Goal: Contribute content

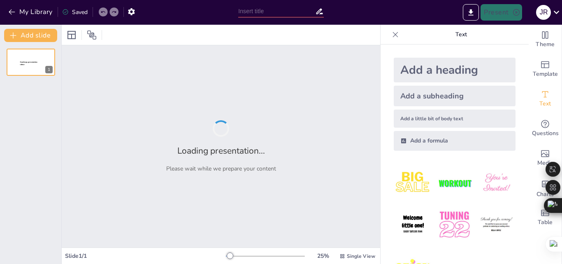
type input "Espectro de la [MEDICAL_DATA]: Identificación y Características de los Trastorn…"
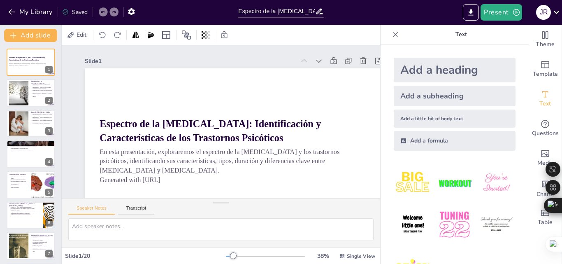
click at [391, 34] on icon at bounding box center [395, 34] width 8 height 8
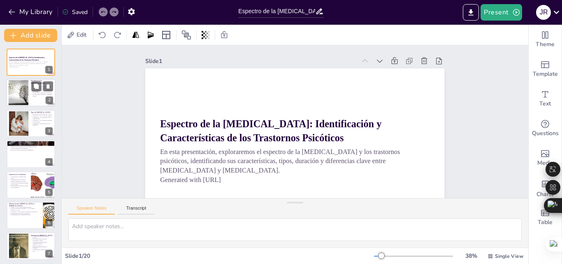
click at [33, 102] on div at bounding box center [30, 93] width 49 height 28
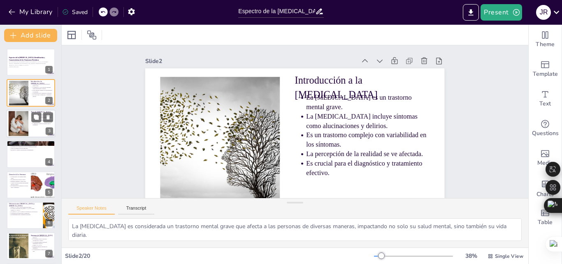
click at [37, 123] on p "La [MEDICAL_DATA] implica alteraciones en la movilidad." at bounding box center [43, 120] width 21 height 3
type textarea "Reconocer los diferentes tipos de [MEDICAL_DATA] es fundamental para comprender…"
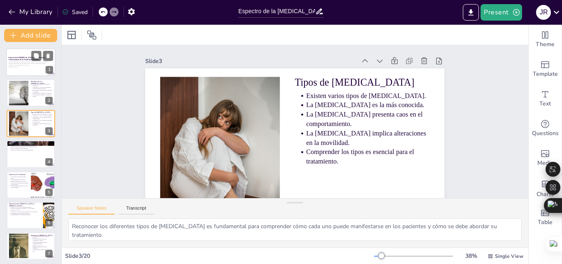
click at [31, 68] on div at bounding box center [30, 62] width 49 height 28
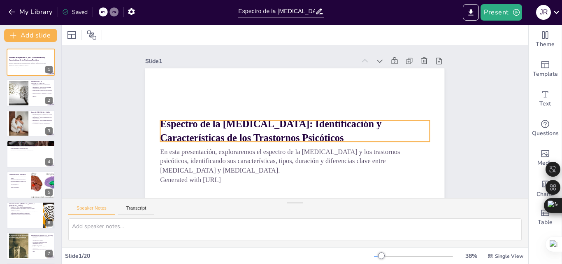
click at [269, 137] on strong "Espectro de la [MEDICAL_DATA]: Identificación y Características de los Trastorn…" at bounding box center [269, 114] width 212 height 100
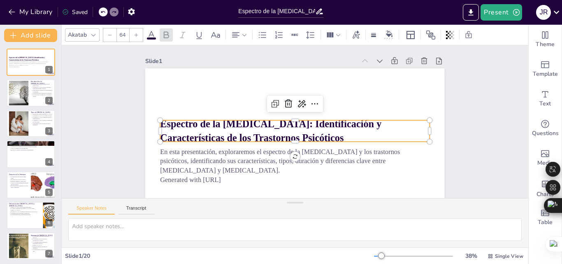
click at [269, 137] on strong "Espectro de la [MEDICAL_DATA]: Identificación y Características de los Trastorn…" at bounding box center [270, 122] width 222 height 63
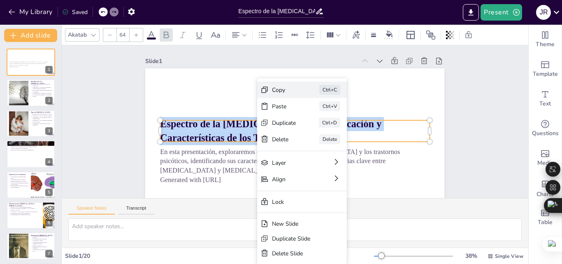
click at [311, 134] on div "Copy Ctrl+C" at bounding box center [356, 155] width 91 height 43
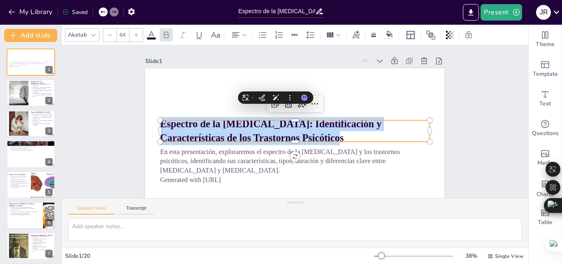
click at [223, 141] on strong "Espectro de la [MEDICAL_DATA]: Identificación y Características de los Trastorn…" at bounding box center [270, 122] width 222 height 63
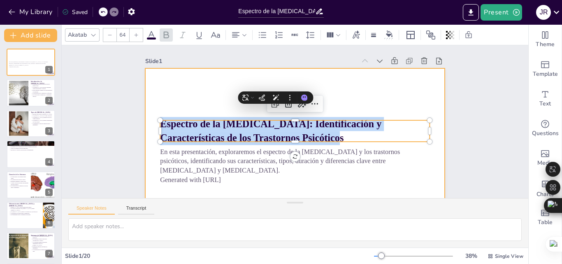
click at [409, 101] on div at bounding box center [285, 151] width 337 height 253
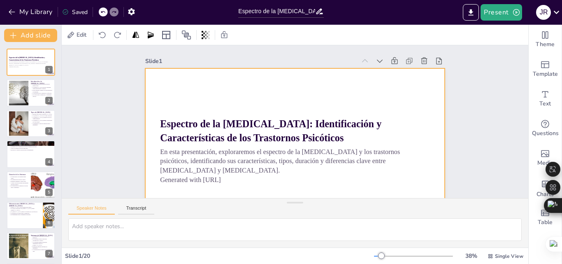
click at [351, 114] on div at bounding box center [266, 134] width 275 height 342
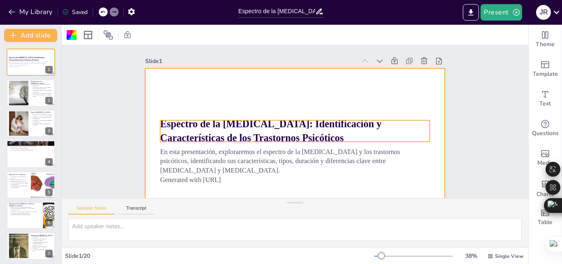
click at [271, 137] on p "Espectro de la [MEDICAL_DATA]: Identificación y Características de los Trastorn…" at bounding box center [290, 129] width 247 height 159
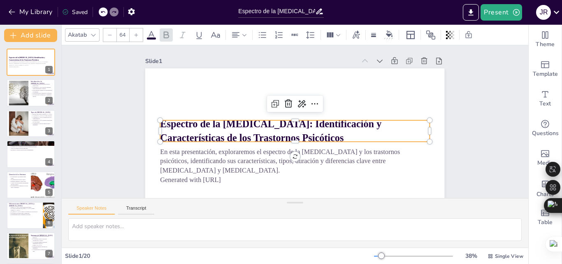
click at [271, 137] on p "Espectro de la [MEDICAL_DATA]: Identificación y Características de los Trastorn…" at bounding box center [288, 128] width 219 height 201
click at [271, 137] on p "Espectro de la [MEDICAL_DATA]: Identificación y Características de los Trastorn…" at bounding box center [288, 128] width 201 height 219
click at [271, 137] on p "Espectro de la [MEDICAL_DATA]: Identificación y Características de los Trastorn…" at bounding box center [292, 131] width 265 height 110
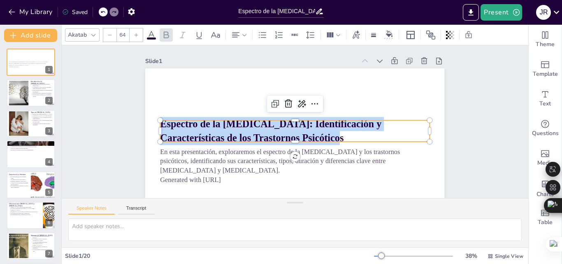
click at [271, 137] on p "Espectro de la [MEDICAL_DATA]: Identificación y Características de los Trastorn…" at bounding box center [286, 120] width 56 height 271
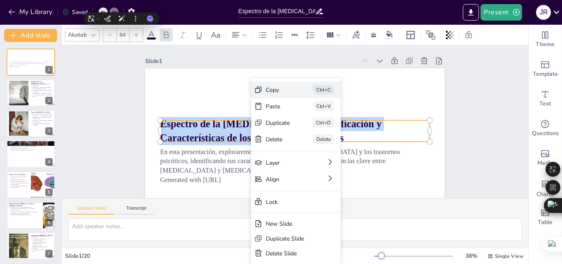
click at [269, 95] on div "Copy Ctrl+C" at bounding box center [234, 102] width 91 height 26
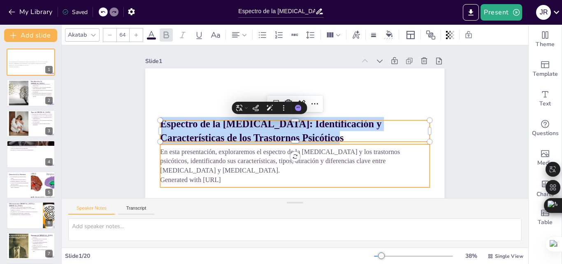
click at [227, 168] on p "En esta presentación, exploraremos el espectro de la [MEDICAL_DATA] y los trast…" at bounding box center [286, 160] width 269 height 84
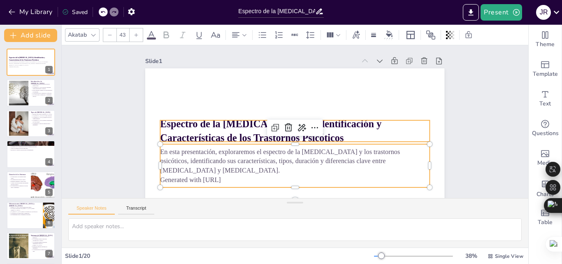
click at [165, 125] on strong "Espectro de la [MEDICAL_DATA]: Identificación y Características de los Trastorn…" at bounding box center [270, 122] width 222 height 63
type input "64"
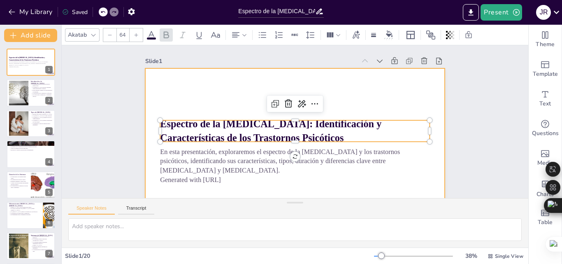
click at [202, 95] on div at bounding box center [282, 149] width 342 height 275
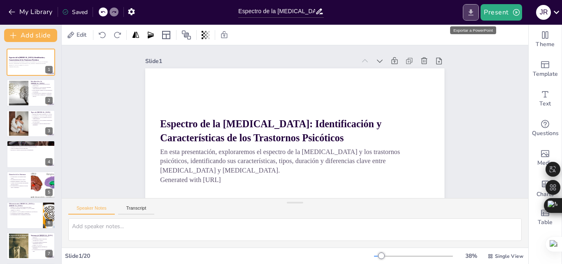
click at [472, 10] on icon "Export to PowerPoint" at bounding box center [471, 12] width 5 height 6
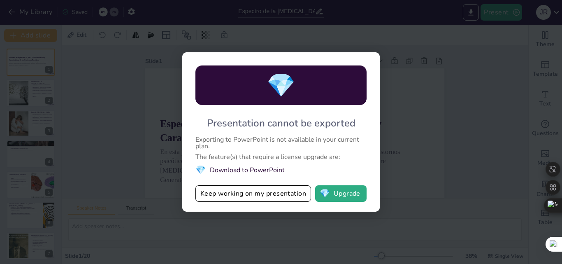
click at [467, 47] on div "💎 Presentation cannot be exported Exporting to PowerPoint is not available in y…" at bounding box center [281, 132] width 562 height 264
click at [318, 46] on div "💎 Presentation cannot be exported Exporting to PowerPoint is not available in y…" at bounding box center [281, 132] width 562 height 264
click at [162, 176] on div "💎 Presentation cannot be exported Exporting to PowerPoint is not available in y…" at bounding box center [281, 132] width 562 height 264
drag, startPoint x: 136, startPoint y: 138, endPoint x: 111, endPoint y: 113, distance: 35.8
click at [111, 113] on div "💎 Presentation cannot be exported Exporting to PowerPoint is not available in y…" at bounding box center [281, 132] width 562 height 264
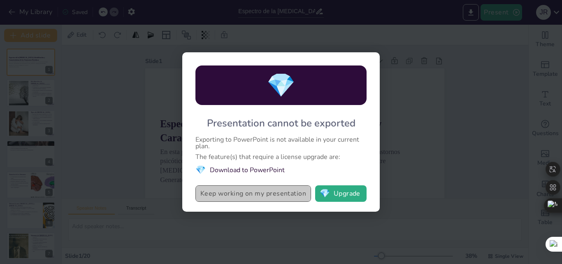
click at [300, 198] on button "Keep working on my presentation" at bounding box center [253, 193] width 116 height 16
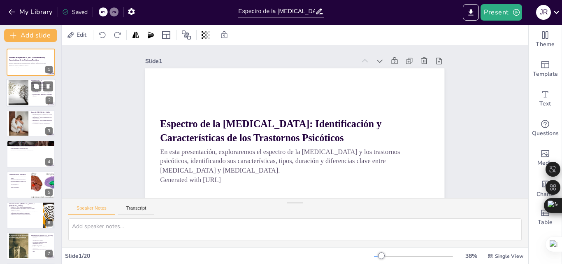
click at [27, 100] on div at bounding box center [18, 92] width 37 height 25
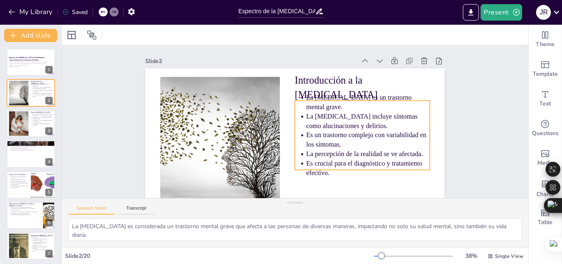
click at [301, 91] on p "Introducción a la [MEDICAL_DATA]" at bounding box center [369, 110] width 137 height 68
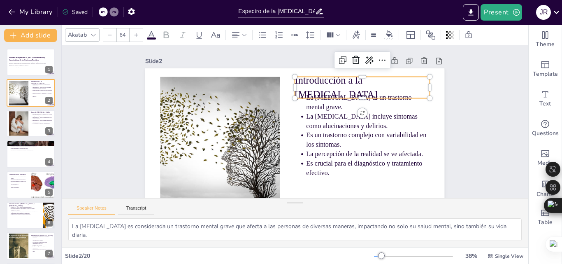
click at [321, 87] on p "Introducción a la [MEDICAL_DATA]" at bounding box center [370, 118] width 135 height 80
click at [321, 87] on p "Introducción a la [MEDICAL_DATA]" at bounding box center [367, 101] width 137 height 55
click at [321, 87] on p "Introducción a la [MEDICAL_DATA]" at bounding box center [369, 134] width 125 height 102
click at [321, 138] on p "Introducción a la [MEDICAL_DATA]" at bounding box center [260, 189] width 125 height 102
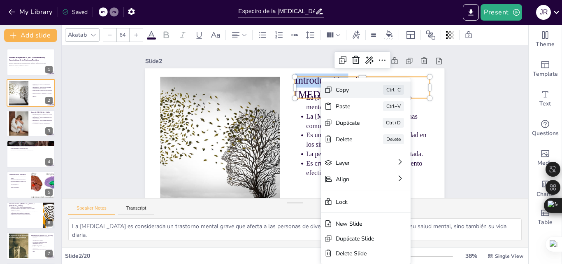
click at [380, 136] on div "Copy Ctrl+C" at bounding box center [425, 149] width 91 height 26
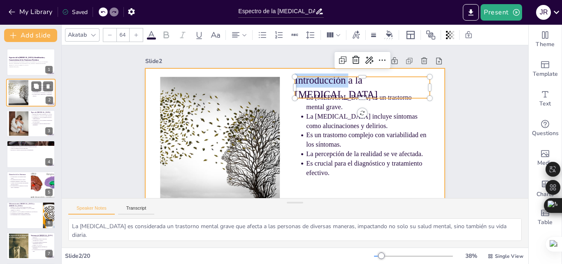
click at [38, 102] on div at bounding box center [30, 93] width 49 height 28
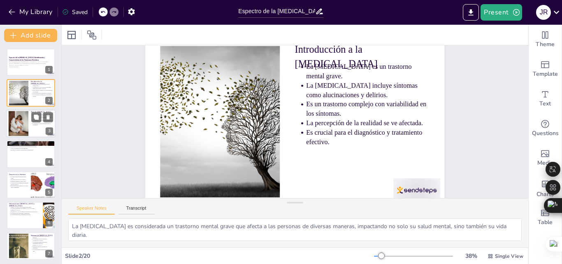
click at [26, 118] on div at bounding box center [18, 123] width 37 height 25
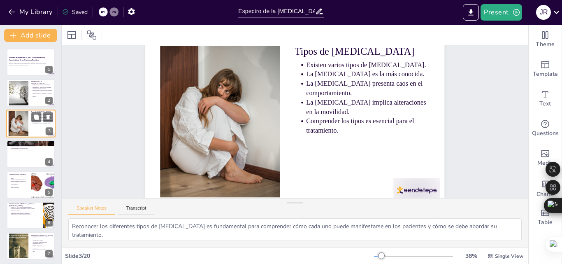
scroll to position [0, 0]
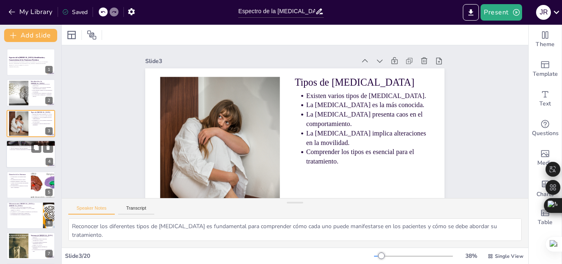
click at [14, 158] on div at bounding box center [30, 154] width 49 height 28
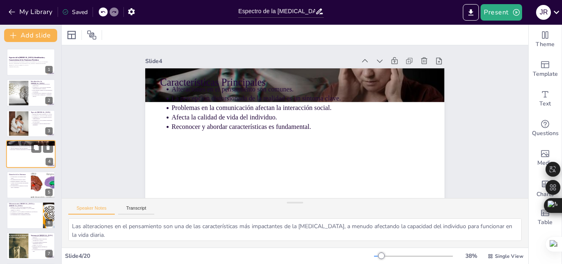
scroll to position [1, 0]
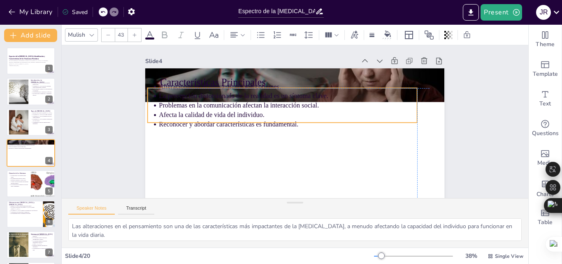
drag, startPoint x: 296, startPoint y: 125, endPoint x: 276, endPoint y: 132, distance: 20.4
click at [276, 124] on p "Reconocer y abordar características es fundamental." at bounding box center [302, 118] width 258 height 9
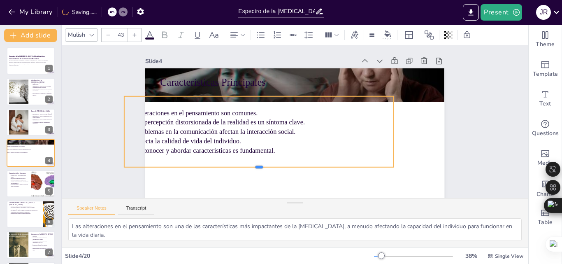
drag, startPoint x: 276, startPoint y: 132, endPoint x: 319, endPoint y: 145, distance: 44.5
click at [372, 165] on div "Características Principales Alteraciones en el pensamiento son comunes. La perc…" at bounding box center [285, 151] width 337 height 253
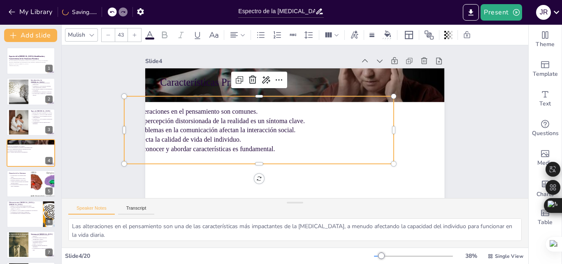
click at [317, 145] on p "Reconocer y abordar características es fundamental." at bounding box center [256, 134] width 239 height 114
click at [295, 163] on div "Alteraciones en el pensamiento son comunes. La percepción distorsionada de la r…" at bounding box center [261, 107] width 258 height 213
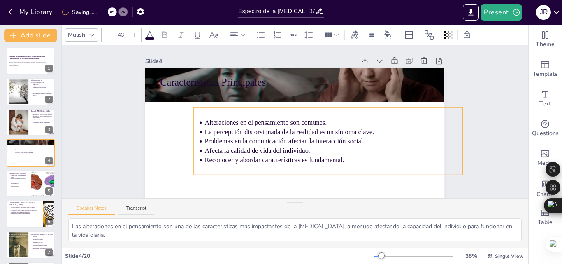
drag, startPoint x: 272, startPoint y: 160, endPoint x: 341, endPoint y: 171, distance: 70.0
click at [341, 171] on div "Alteraciones en el pensamiento son comunes. La percepción distorsionada de la r…" at bounding box center [318, 152] width 274 height 171
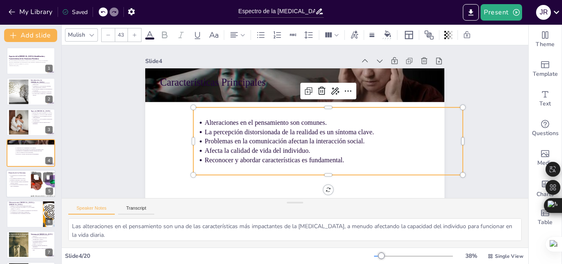
click at [18, 195] on div at bounding box center [30, 184] width 49 height 28
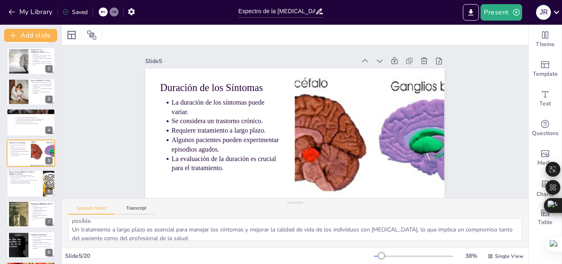
scroll to position [0, 0]
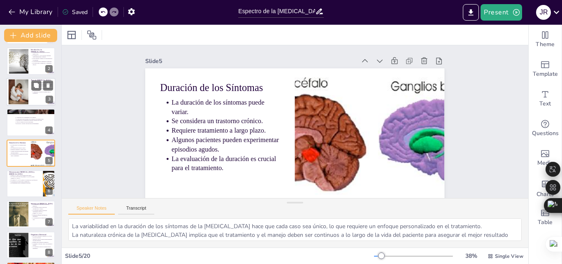
click at [27, 98] on div at bounding box center [18, 91] width 37 height 25
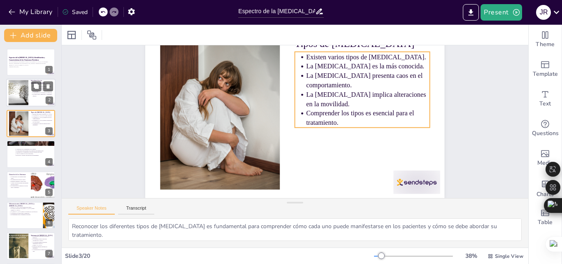
scroll to position [45, 0]
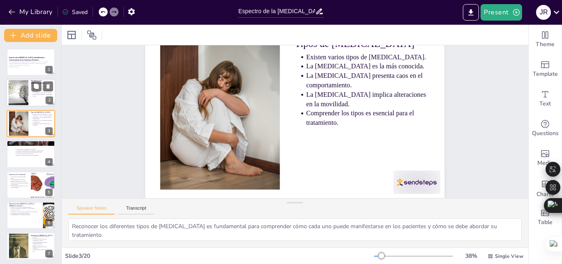
click at [31, 94] on ul "La [MEDICAL_DATA] es un trastorno mental grave. La [MEDICAL_DATA] incluye sínto…" at bounding box center [42, 90] width 22 height 14
type textarea "La [MEDICAL_DATA] es considerada un trastorno mental grave que afecta a las per…"
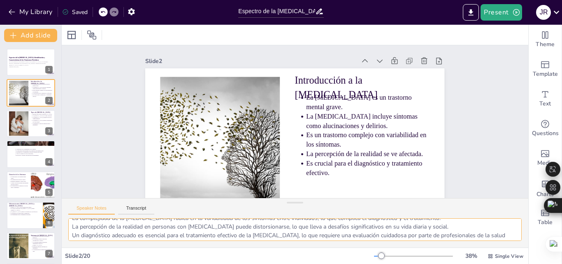
scroll to position [54, 0]
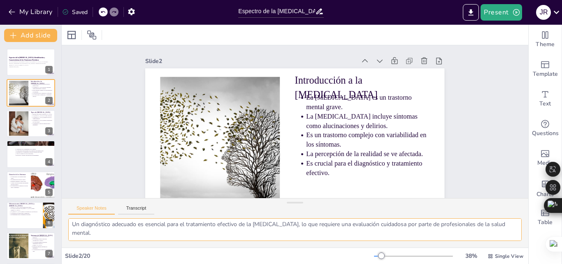
drag, startPoint x: 73, startPoint y: 226, endPoint x: 96, endPoint y: 232, distance: 24.1
click at [96, 232] on textarea "La [MEDICAL_DATA] es considerada un trastorno mental grave que afecta a las per…" at bounding box center [294, 229] width 453 height 23
click at [21, 72] on div at bounding box center [30, 62] width 49 height 28
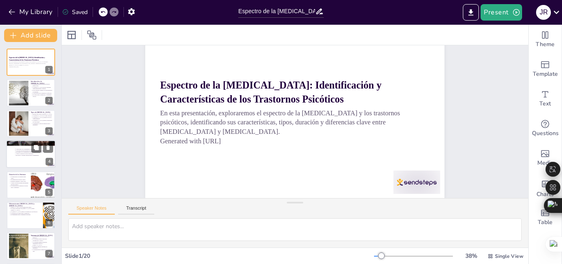
scroll to position [45, 0]
click at [37, 94] on p "Es crucial para el diagnóstico y tratamiento efectivo." at bounding box center [43, 95] width 21 height 3
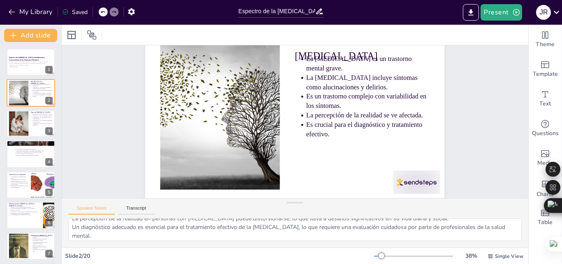
scroll to position [54, 0]
click at [26, 134] on div at bounding box center [18, 123] width 37 height 25
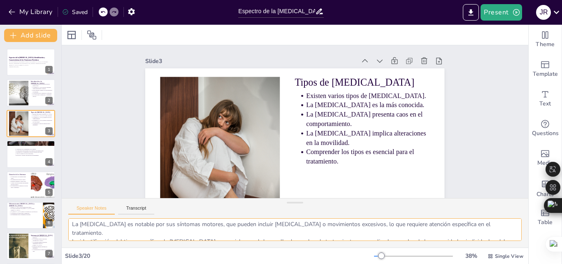
scroll to position [71, 0]
drag, startPoint x: 74, startPoint y: 225, endPoint x: 103, endPoint y: 230, distance: 29.7
click at [103, 230] on textarea "Reconocer los diferentes tipos de [MEDICAL_DATA] es fundamental para comprender…" at bounding box center [294, 229] width 453 height 23
click at [112, 230] on textarea "Reconocer los diferentes tipos de [MEDICAL_DATA] es fundamental para comprender…" at bounding box center [294, 229] width 453 height 23
drag, startPoint x: 71, startPoint y: 227, endPoint x: 93, endPoint y: 239, distance: 25.2
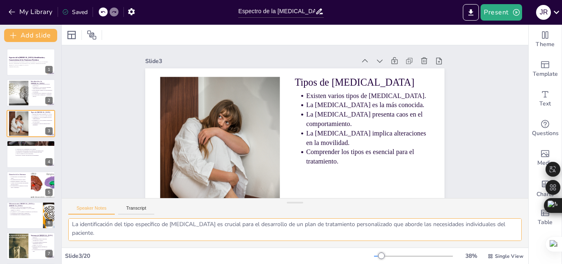
click at [93, 239] on textarea "Reconocer los diferentes tipos de [MEDICAL_DATA] es fundamental para comprender…" at bounding box center [294, 229] width 453 height 23
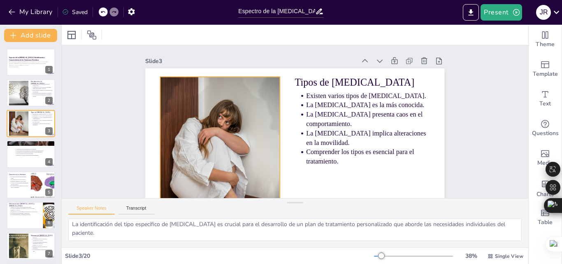
click at [187, 142] on div at bounding box center [288, 40] width 214 height 263
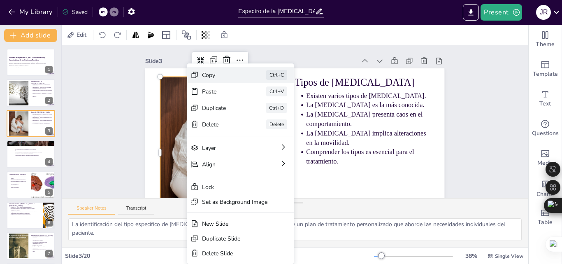
click at [267, 101] on div "Copy" at bounding box center [286, 114] width 39 height 27
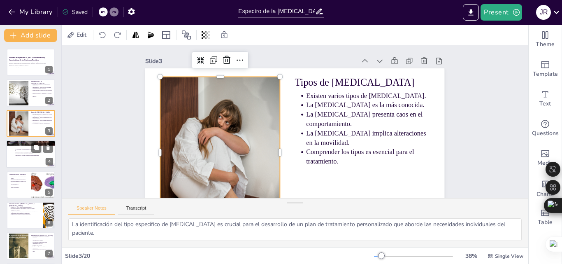
click at [25, 153] on p "Afecta la calidad de vida del individuo." at bounding box center [37, 154] width 43 height 2
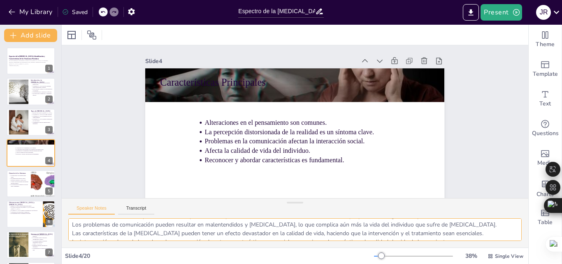
scroll to position [37, 0]
drag, startPoint x: 72, startPoint y: 226, endPoint x: 462, endPoint y: 238, distance: 390.6
click at [462, 238] on textarea "Las alteraciones en el pensamiento son una de las características más impactant…" at bounding box center [294, 229] width 453 height 23
click at [25, 127] on div at bounding box center [18, 121] width 37 height 25
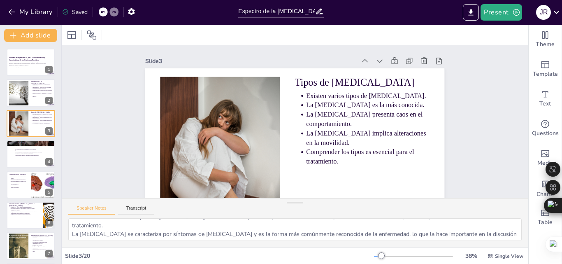
scroll to position [0, 0]
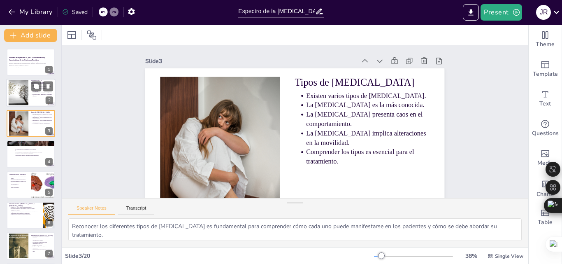
click at [28, 92] on div at bounding box center [18, 92] width 37 height 25
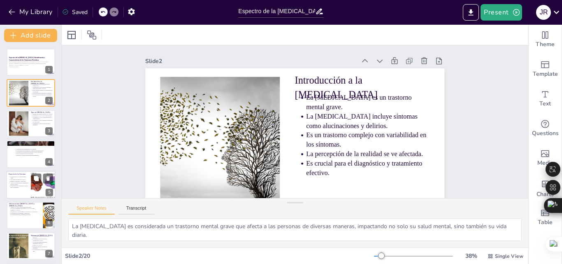
click at [23, 197] on div at bounding box center [30, 185] width 49 height 28
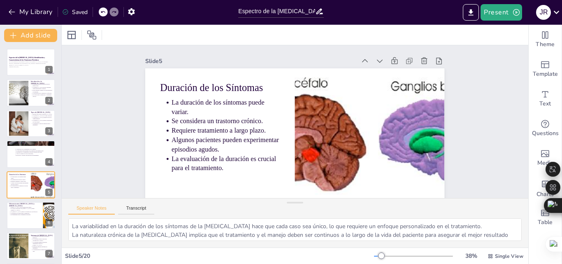
scroll to position [32, 0]
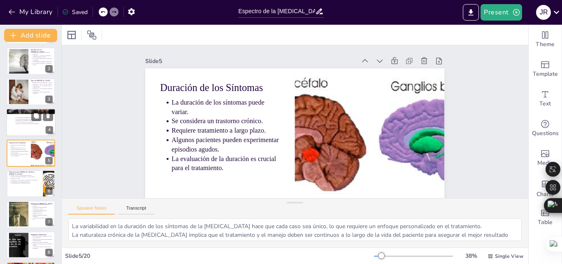
click at [13, 124] on div at bounding box center [30, 122] width 49 height 28
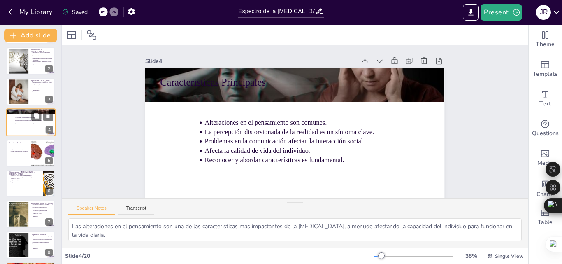
scroll to position [1, 0]
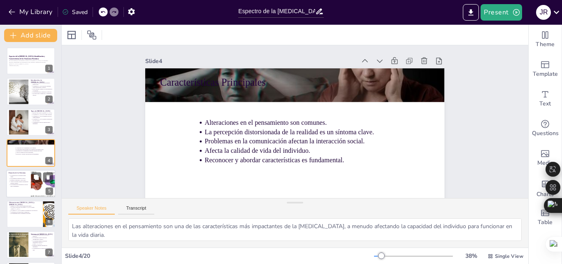
click at [14, 189] on div at bounding box center [30, 184] width 49 height 28
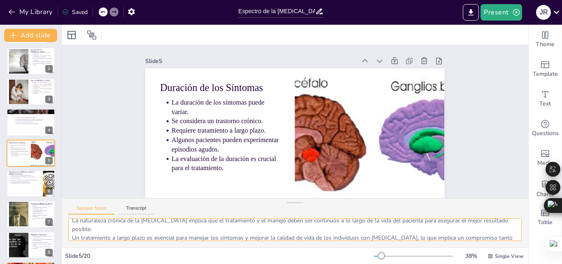
scroll to position [54, 0]
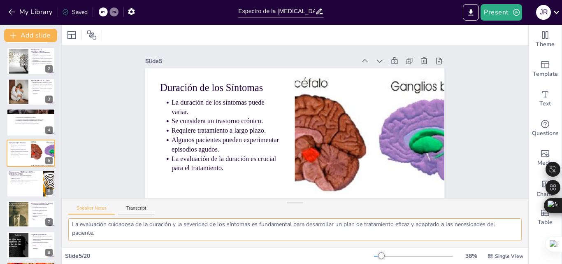
drag, startPoint x: 70, startPoint y: 225, endPoint x: 132, endPoint y: 240, distance: 63.8
click at [132, 240] on textarea "La variabilidad en la duración de los síntomas de la [MEDICAL_DATA] hace que ca…" at bounding box center [294, 229] width 453 height 23
click at [18, 182] on p "Es fundamental para el tratamiento adecuado." at bounding box center [25, 183] width 30 height 2
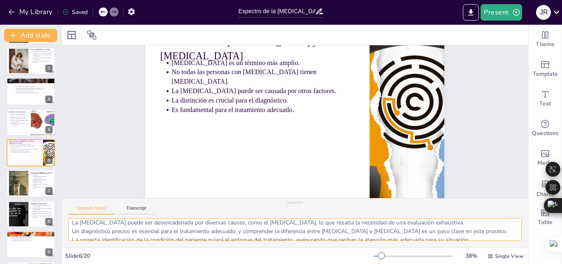
scroll to position [28, 0]
drag, startPoint x: 71, startPoint y: 225, endPoint x: 473, endPoint y: 237, distance: 401.7
click at [473, 237] on textarea "La [MEDICAL_DATA] abarca una variedad de trastornos y síntomas que pueden inclu…" at bounding box center [294, 229] width 453 height 23
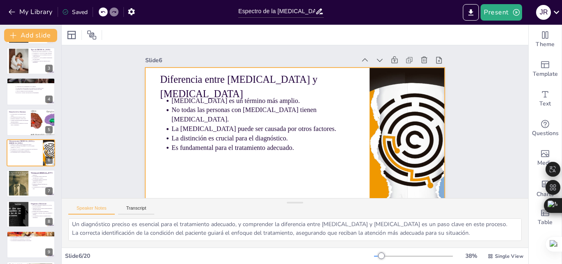
scroll to position [0, 0]
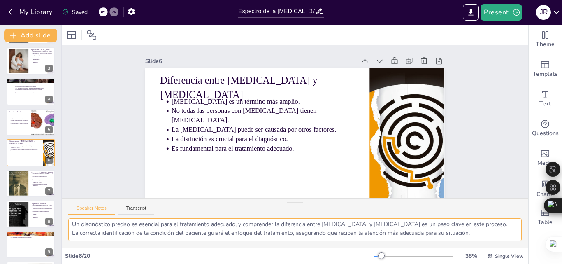
click at [73, 225] on textarea "La [MEDICAL_DATA] abarca una variedad de trastornos y síntomas que pueden inclu…" at bounding box center [294, 229] width 453 height 23
drag, startPoint x: 74, startPoint y: 226, endPoint x: 95, endPoint y: 236, distance: 22.8
click at [95, 236] on textarea "La [MEDICAL_DATA] abarca una variedad de trastornos y síntomas que pueden inclu…" at bounding box center [294, 229] width 453 height 23
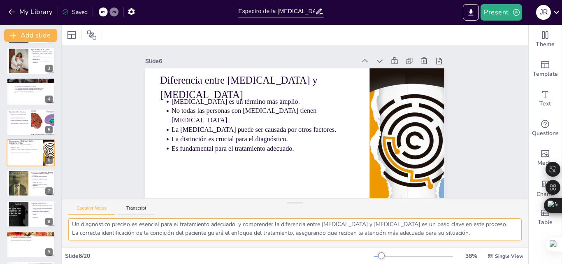
drag, startPoint x: 72, startPoint y: 223, endPoint x: 441, endPoint y: 233, distance: 370.0
click at [496, 229] on textarea "La [MEDICAL_DATA] abarca una variedad de trastornos y síntomas que pueden inclu…" at bounding box center [294, 229] width 453 height 23
click at [25, 185] on div at bounding box center [18, 183] width 44 height 25
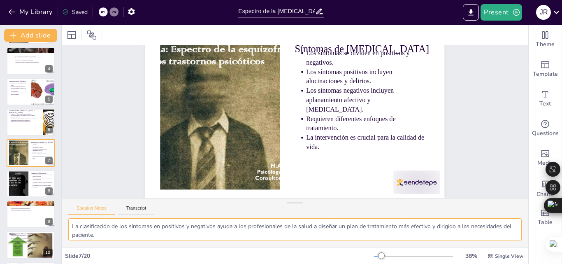
scroll to position [54, 0]
drag, startPoint x: 74, startPoint y: 229, endPoint x: 83, endPoint y: 250, distance: 22.5
click at [83, 250] on div "Slide 1 Espectro de la [MEDICAL_DATA]: Identificación y Características de los …" at bounding box center [295, 144] width 467 height 239
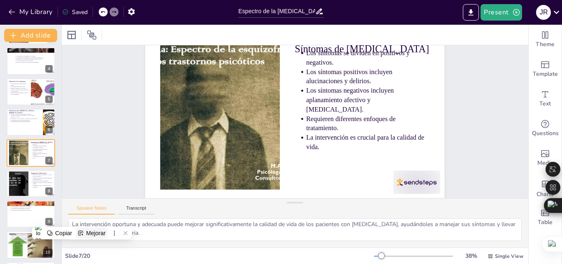
click at [105, 235] on div "Mejorar" at bounding box center [95, 233] width 19 height 7
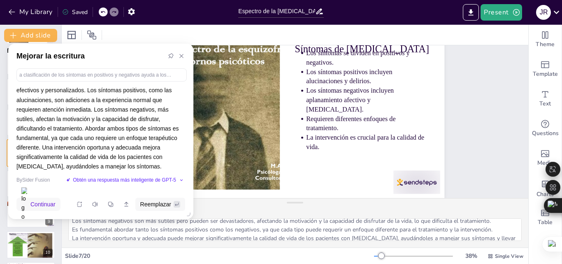
scroll to position [0, 0]
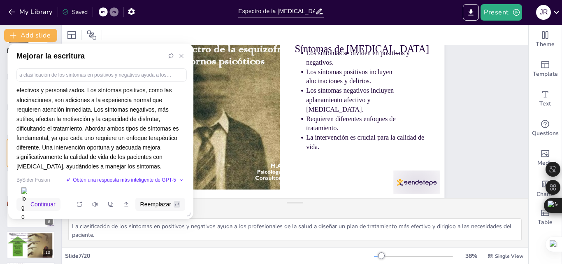
drag, startPoint x: 154, startPoint y: 236, endPoint x: 70, endPoint y: 209, distance: 89.1
click at [70, 209] on html "My Library Saved Espectro de la [MEDICAL_DATA]: Identificación y Característica…" at bounding box center [281, 132] width 562 height 264
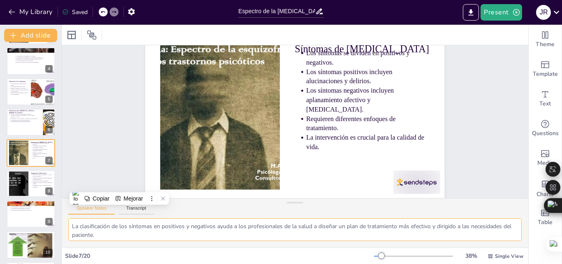
drag, startPoint x: 161, startPoint y: 237, endPoint x: 69, endPoint y: 221, distance: 93.9
click at [69, 221] on textarea "La clasificación de los síntomas en positivos y negativos ayuda a los profesion…" at bounding box center [294, 229] width 453 height 23
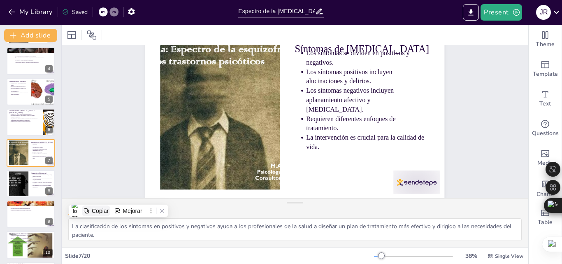
click at [96, 210] on div "Copiar" at bounding box center [100, 210] width 17 height 7
click at [22, 179] on div at bounding box center [18, 183] width 44 height 25
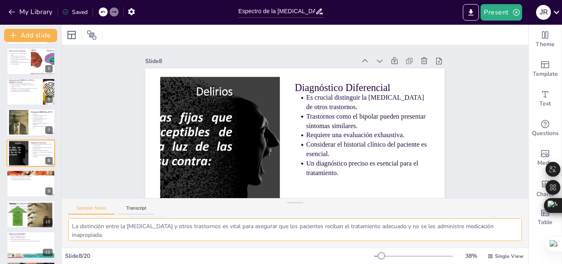
click at [109, 228] on textarea "La distinción entre la [MEDICAL_DATA] y otros trastornos es vital para asegurar…" at bounding box center [294, 229] width 453 height 23
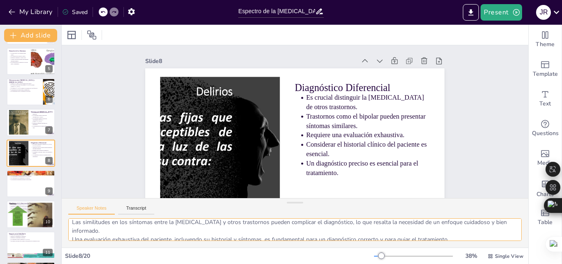
scroll to position [13, 0]
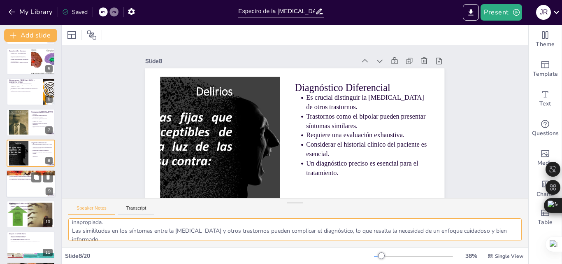
click at [30, 189] on div at bounding box center [30, 184] width 49 height 28
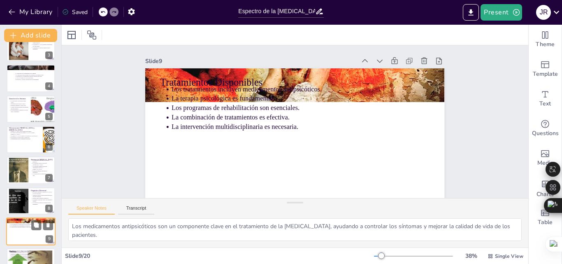
scroll to position [72, 0]
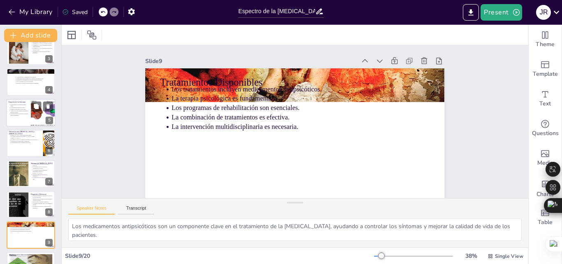
click at [23, 118] on div at bounding box center [30, 113] width 49 height 28
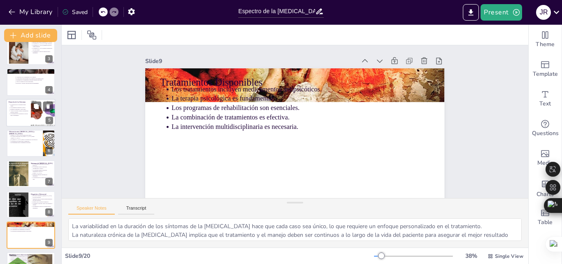
scroll to position [32, 0]
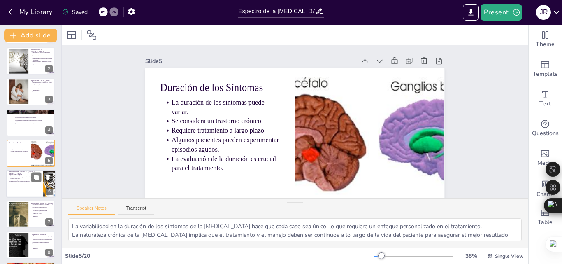
click at [26, 182] on p "Es fundamental para el tratamiento adecuado." at bounding box center [25, 183] width 30 height 2
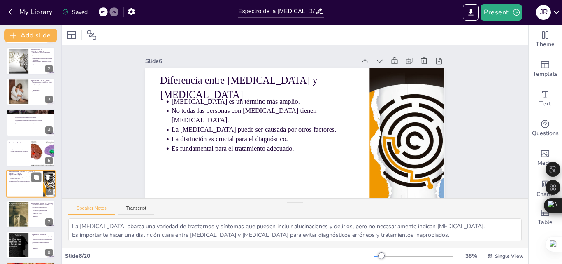
scroll to position [63, 0]
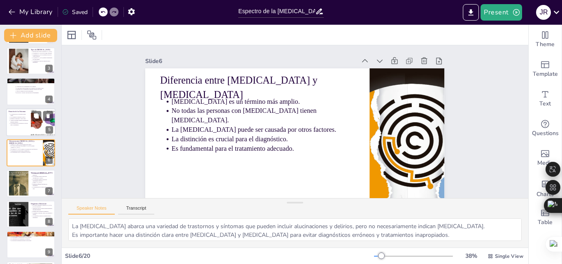
click at [14, 116] on p "Se considera un trastorno crónico." at bounding box center [19, 117] width 18 height 2
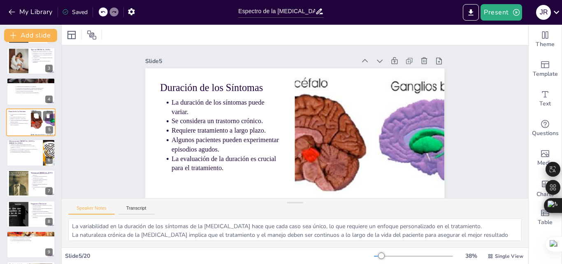
scroll to position [32, 0]
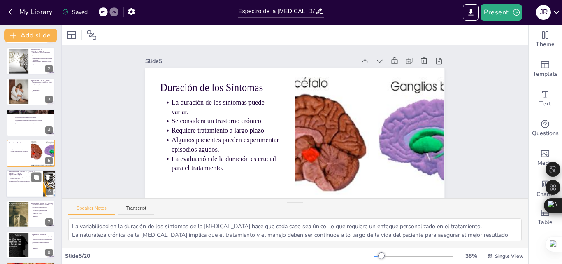
click at [23, 182] on p "Es fundamental para el tratamiento adecuado." at bounding box center [25, 183] width 30 height 2
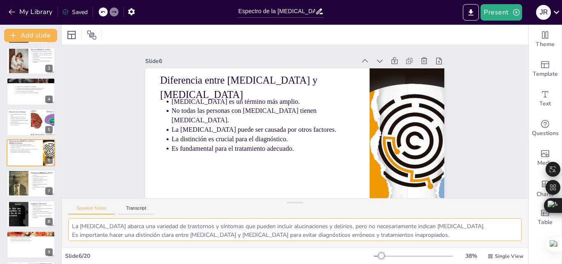
click at [72, 226] on textarea "La [MEDICAL_DATA] abarca una variedad de trastornos y síntomas que pueden inclu…" at bounding box center [294, 229] width 453 height 23
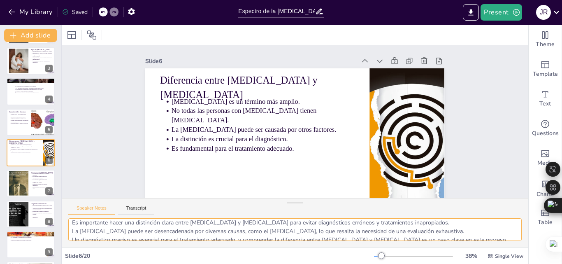
scroll to position [28, 0]
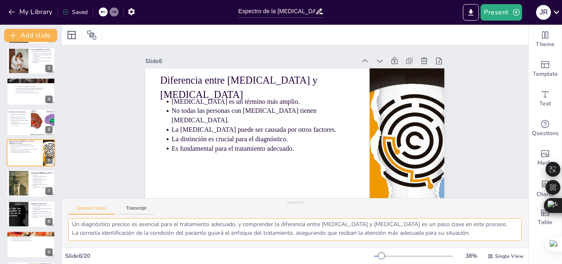
drag, startPoint x: 74, startPoint y: 226, endPoint x: 87, endPoint y: 237, distance: 16.1
click at [87, 237] on textarea "La [MEDICAL_DATA] abarca una variedad de trastornos y síntomas que pueden inclu…" at bounding box center [294, 229] width 453 height 23
click at [87, 235] on textarea "La [MEDICAL_DATA] abarca una variedad de trastornos y síntomas que pueden inclu…" at bounding box center [294, 229] width 453 height 23
drag, startPoint x: 73, startPoint y: 226, endPoint x: 481, endPoint y: 236, distance: 407.8
click at [481, 236] on textarea "La [MEDICAL_DATA] abarca una variedad de trastornos y síntomas que pueden inclu…" at bounding box center [294, 229] width 453 height 23
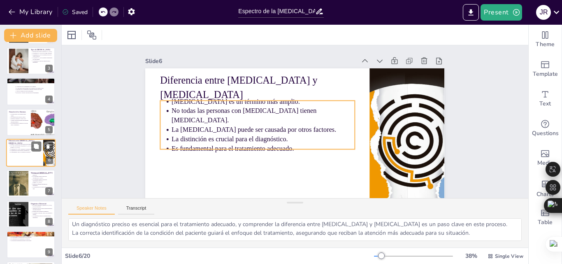
click at [23, 148] on p "La [MEDICAL_DATA] puede ser causada por otros factores." at bounding box center [25, 149] width 30 height 2
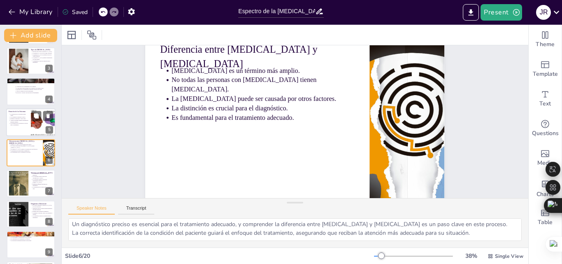
click at [25, 127] on div at bounding box center [30, 122] width 49 height 28
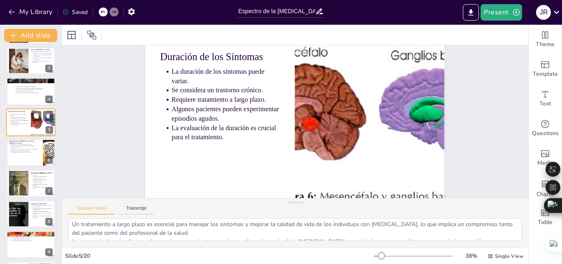
scroll to position [0, 0]
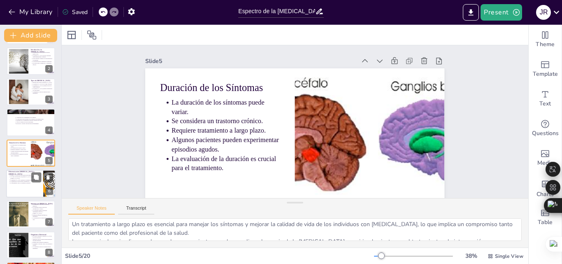
click at [16, 177] on p "No todas las personas con [MEDICAL_DATA] tienen [MEDICAL_DATA]." at bounding box center [25, 177] width 30 height 3
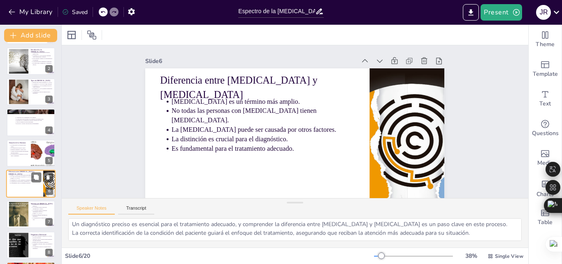
scroll to position [63, 0]
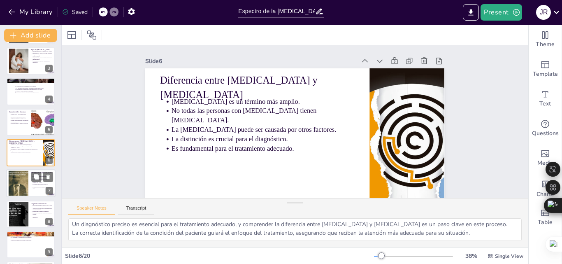
click at [16, 179] on div at bounding box center [18, 183] width 44 height 25
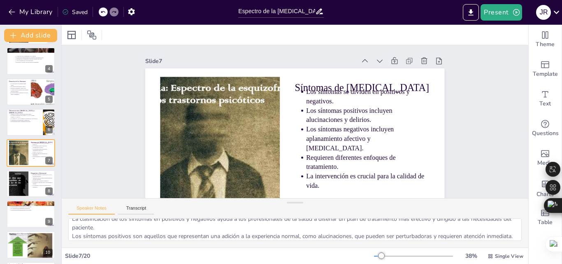
scroll to position [0, 0]
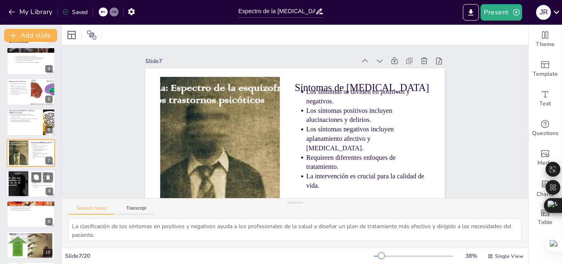
click at [21, 184] on div at bounding box center [18, 183] width 44 height 25
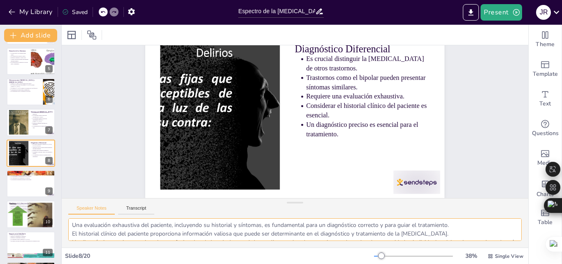
scroll to position [54, 0]
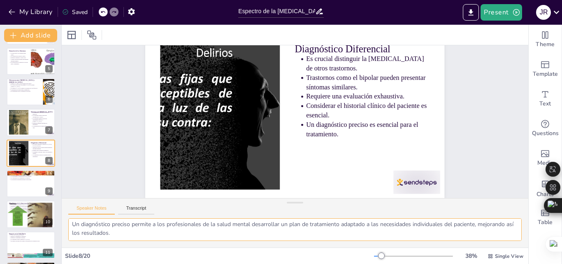
drag, startPoint x: 72, startPoint y: 226, endPoint x: 229, endPoint y: 240, distance: 157.4
click at [241, 245] on div "La distinción entre la [MEDICAL_DATA] y otros trastornos es vital para asegurar…" at bounding box center [295, 232] width 467 height 29
click at [11, 184] on div at bounding box center [30, 184] width 49 height 28
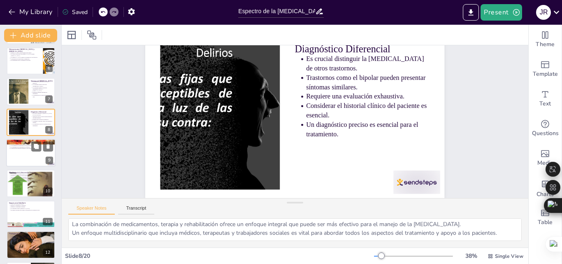
scroll to position [0, 0]
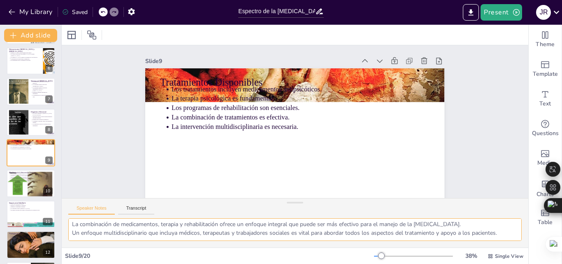
drag, startPoint x: 72, startPoint y: 225, endPoint x: 293, endPoint y: 249, distance: 221.9
click at [293, 249] on div "Slide 1 Espectro de la [MEDICAL_DATA]: Identificación y Características de los …" at bounding box center [295, 144] width 467 height 239
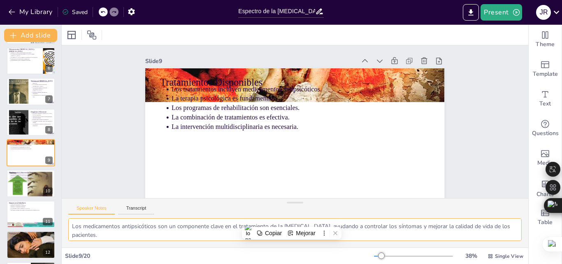
click at [98, 232] on textarea "Los medicamentos antipsicóticos son un componente clave en el tratamiento de la…" at bounding box center [294, 229] width 453 height 23
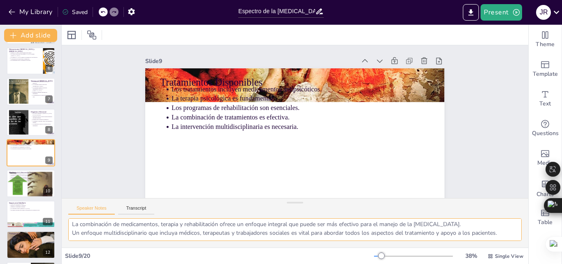
scroll to position [54, 0]
drag, startPoint x: 71, startPoint y: 225, endPoint x: 498, endPoint y: 232, distance: 427.5
click at [498, 232] on div "Los medicamentos antipsicóticos son un componente clave en el tratamiento de la…" at bounding box center [295, 232] width 467 height 29
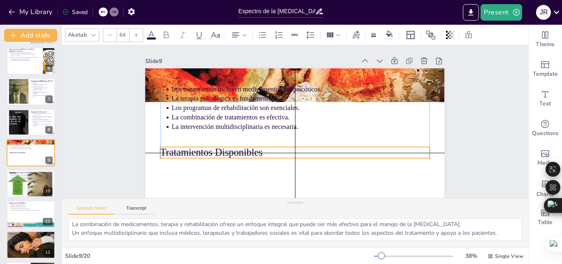
drag, startPoint x: 222, startPoint y: 83, endPoint x: 222, endPoint y: 154, distance: 71.2
click at [243, 154] on p "Tratamientos Disponibles" at bounding box center [264, 124] width 42 height 269
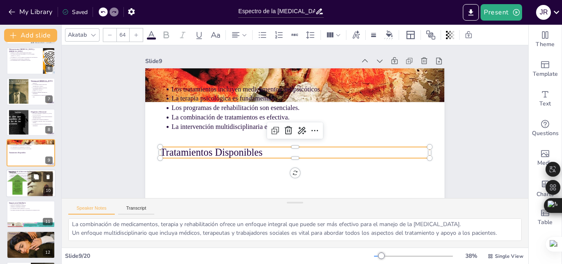
click at [13, 180] on p "La intervención temprana puede cambiar el curso de la enfermedad." at bounding box center [31, 180] width 43 height 2
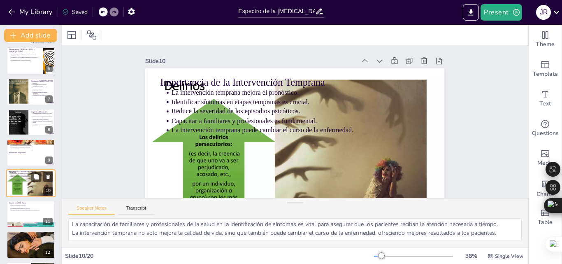
scroll to position [37, 0]
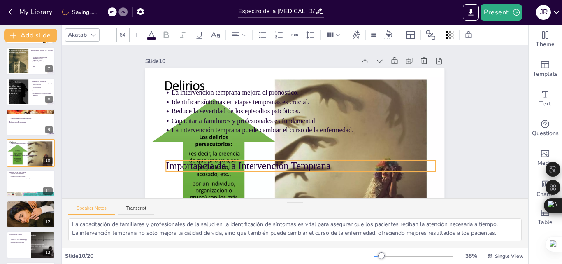
drag, startPoint x: 221, startPoint y: 77, endPoint x: 227, endPoint y: 161, distance: 83.7
click at [227, 161] on p "Importancia de la Intervención Temprana" at bounding box center [254, 104] width 146 height 240
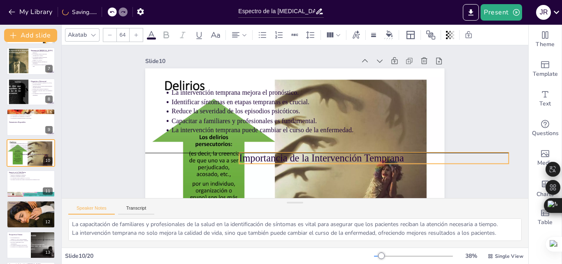
drag, startPoint x: 233, startPoint y: 167, endPoint x: 307, endPoint y: 157, distance: 73.8
click at [307, 157] on p "Importancia de la Intervención Temprana" at bounding box center [359, 180] width 260 height 97
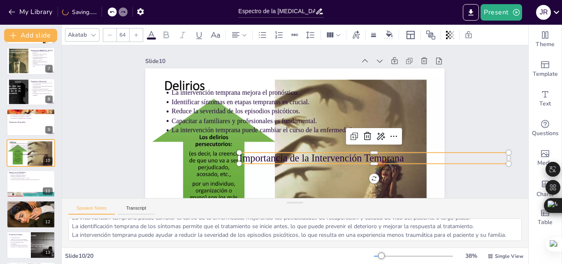
scroll to position [0, 0]
click at [16, 186] on div at bounding box center [30, 184] width 49 height 28
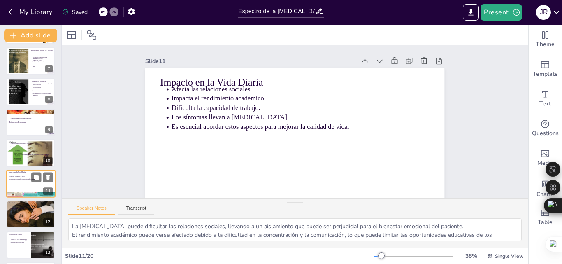
scroll to position [215, 0]
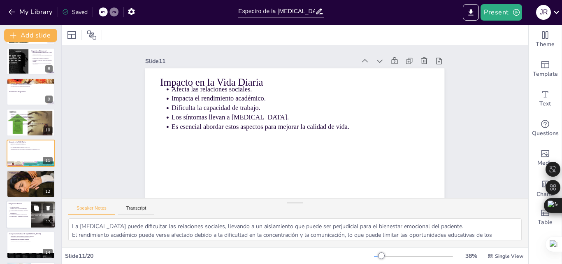
click at [21, 221] on div at bounding box center [30, 214] width 49 height 28
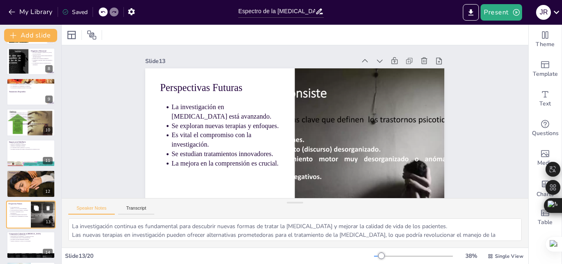
scroll to position [276, 0]
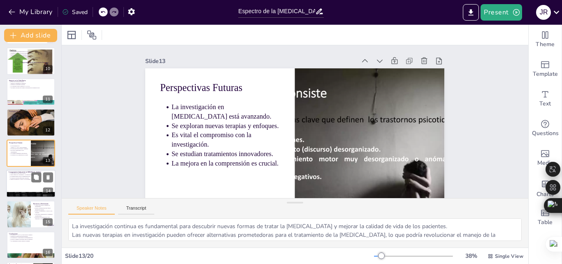
click at [16, 183] on div at bounding box center [30, 184] width 49 height 28
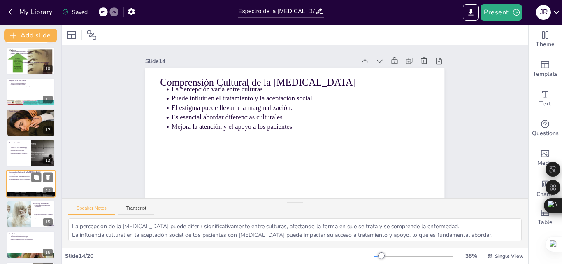
scroll to position [307, 0]
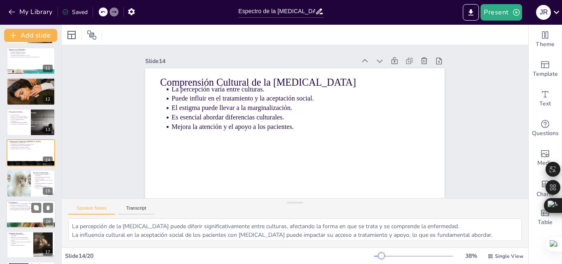
click at [11, 203] on p "La [MEDICAL_DATA] es un trastorno complejo." at bounding box center [31, 203] width 43 height 2
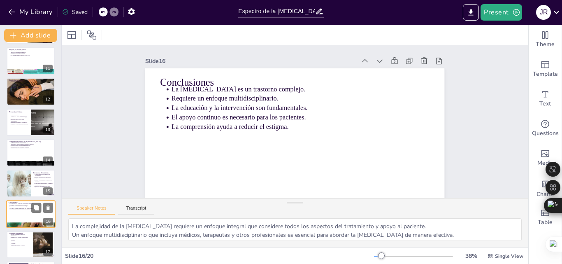
scroll to position [368, 0]
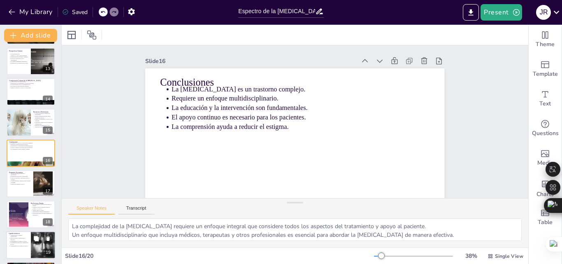
click at [15, 237] on p "Reconocimiento a profesionales y familiares." at bounding box center [19, 238] width 18 height 3
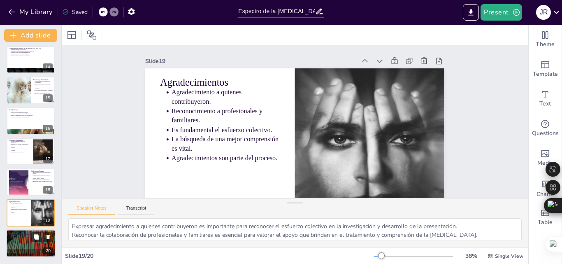
click at [26, 242] on div at bounding box center [30, 243] width 49 height 28
type textarea "Abrir un espacio para preguntas y respuestas es esencial para fomentar un diálo…"
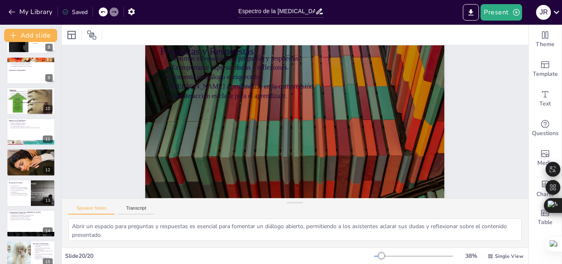
scroll to position [236, 0]
